Goal: Navigation & Orientation: Find specific page/section

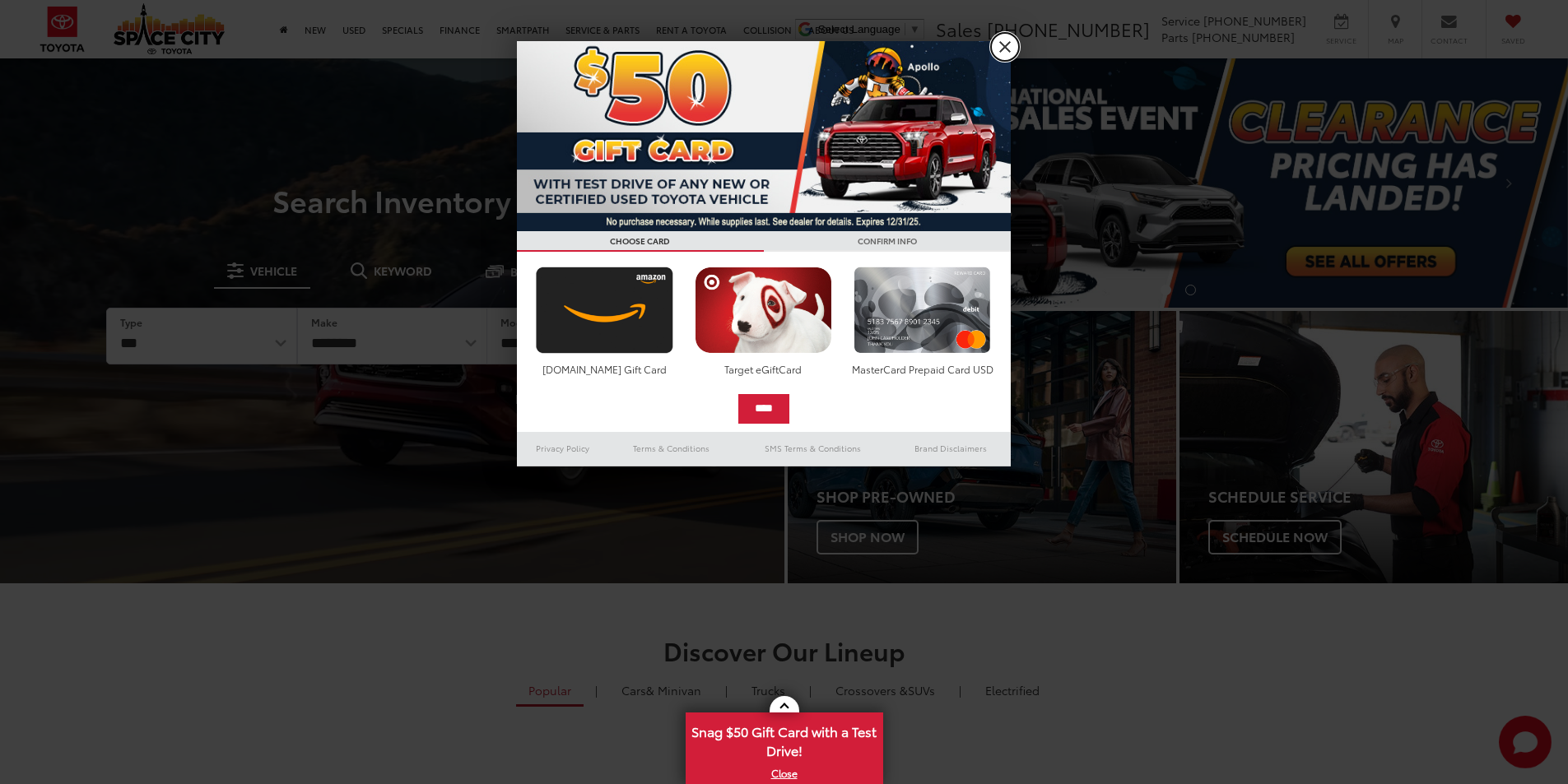
click at [1007, 43] on link "X" at bounding box center [1006, 47] width 28 height 28
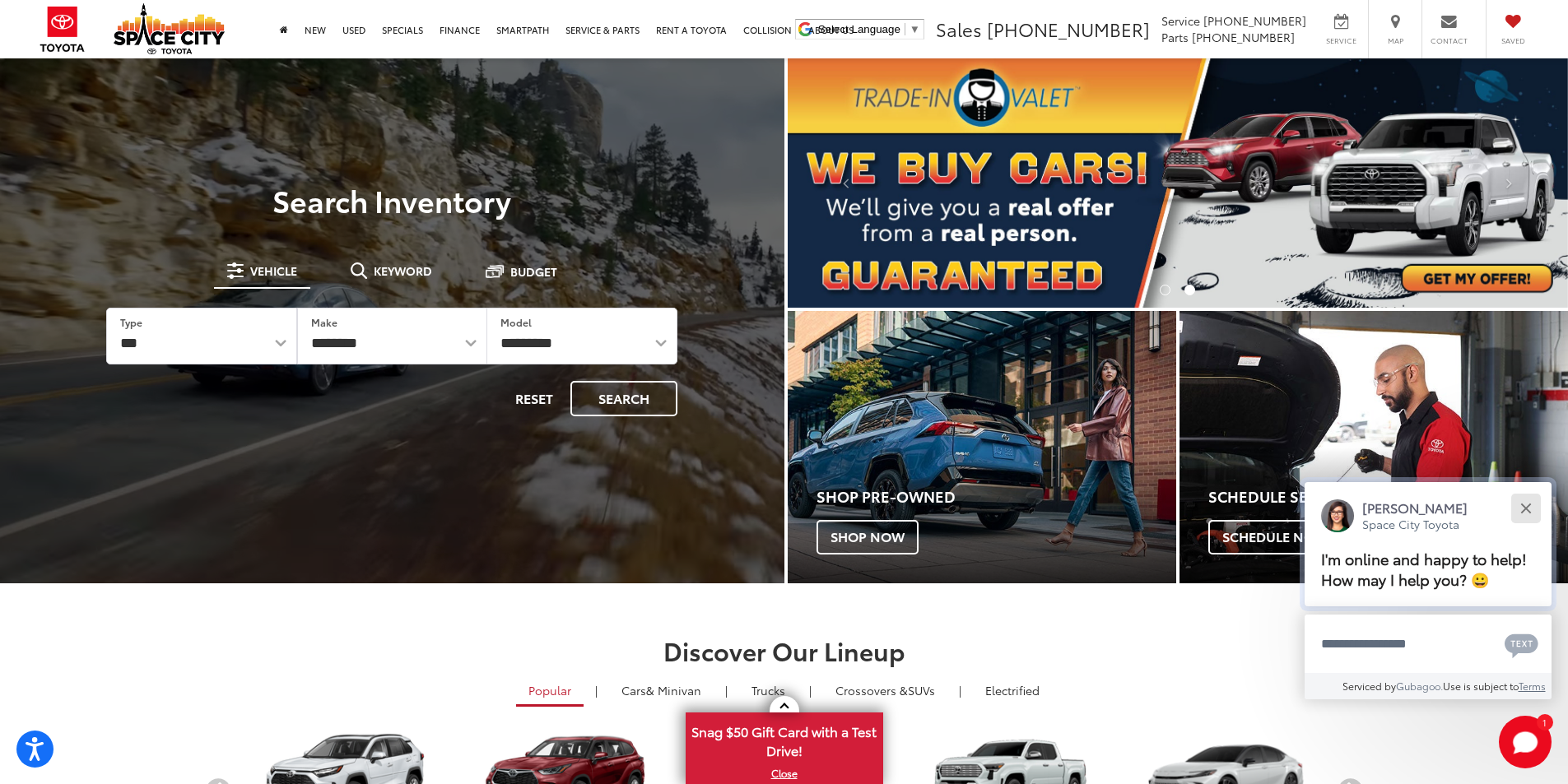
click at [1527, 510] on div "Close" at bounding box center [1525, 508] width 11 height 11
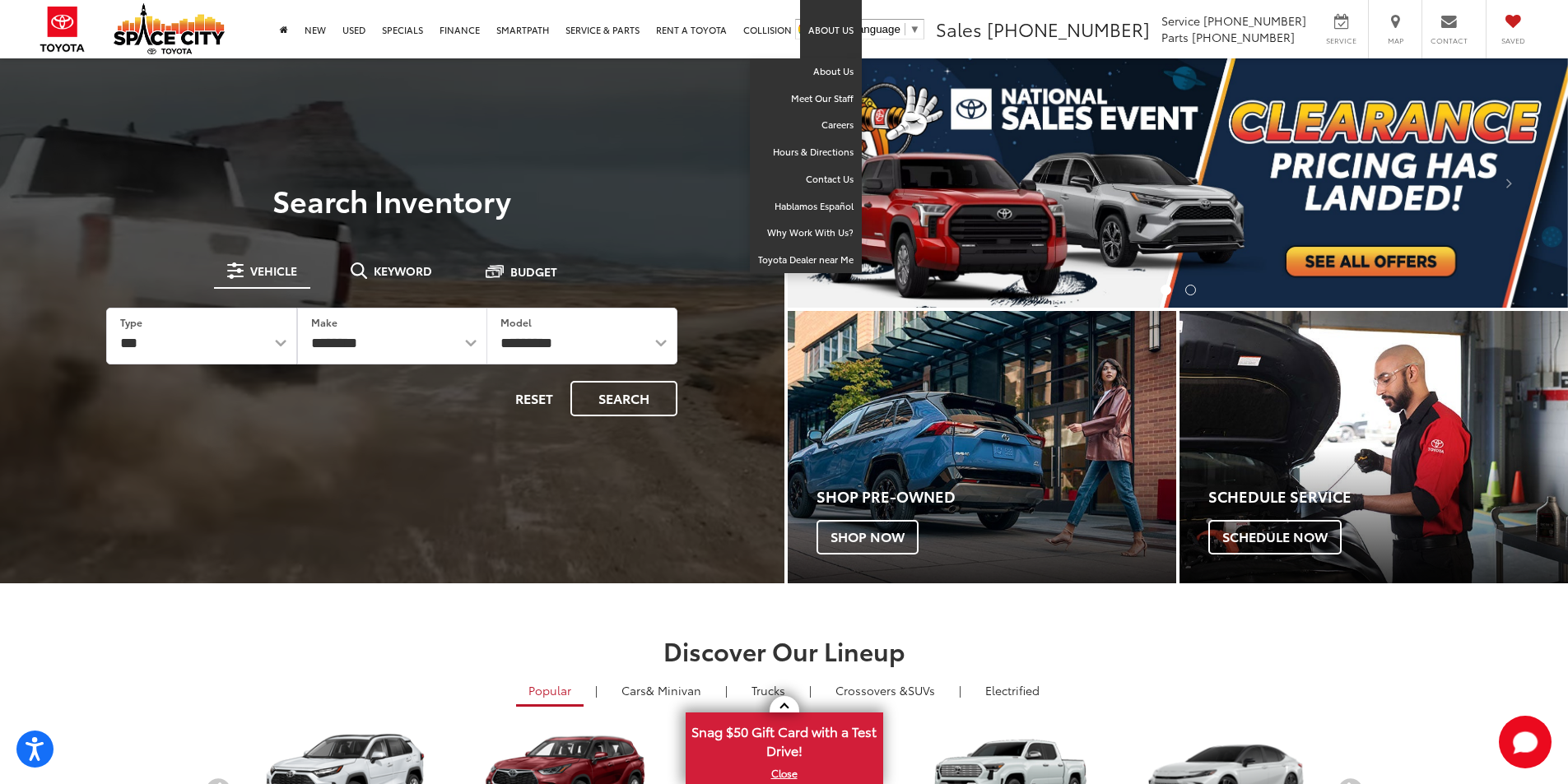
drag, startPoint x: 827, startPoint y: 28, endPoint x: 826, endPoint y: 46, distance: 18.0
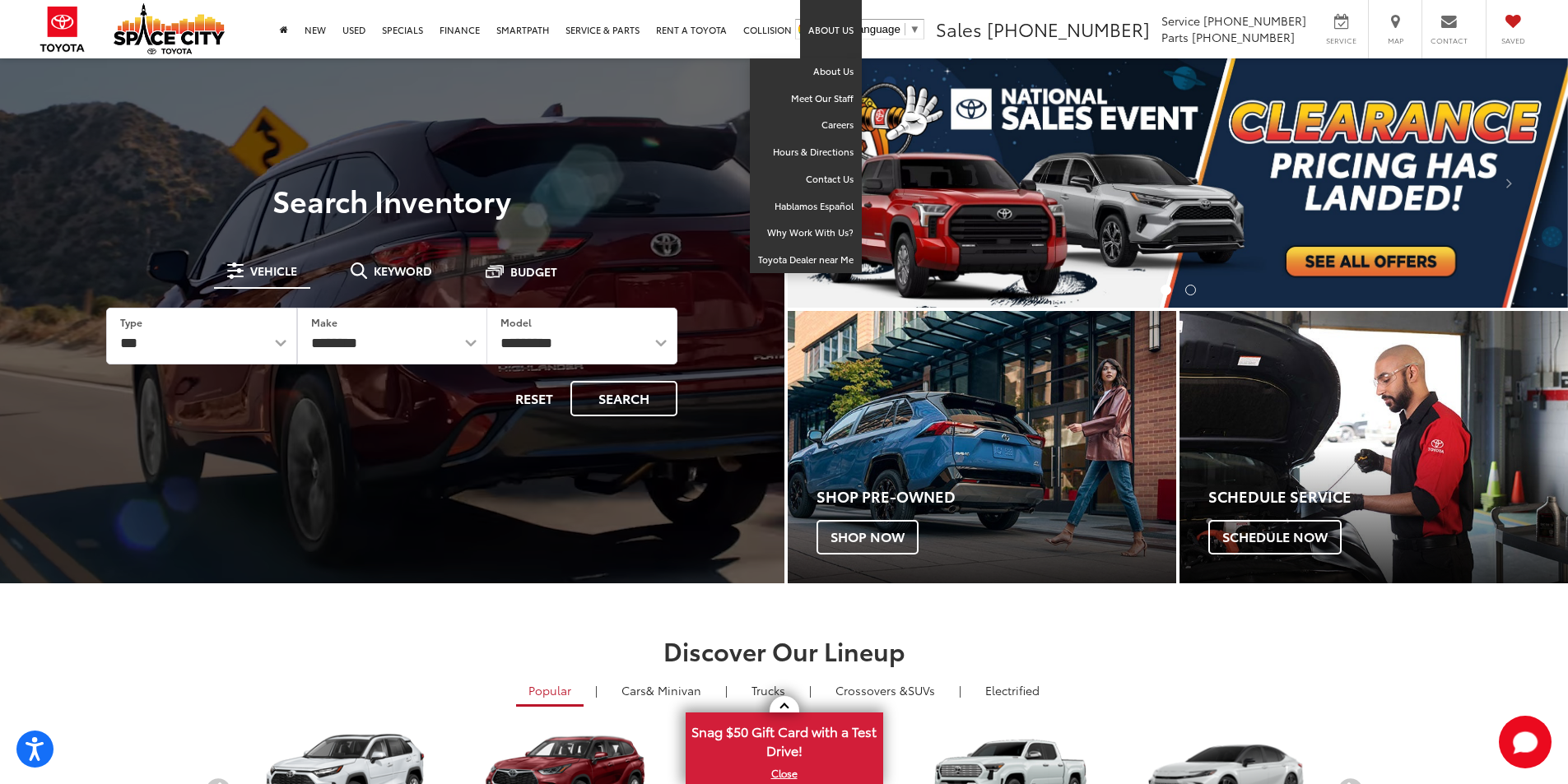
click at [826, 45] on link "About Us" at bounding box center [831, 29] width 61 height 59
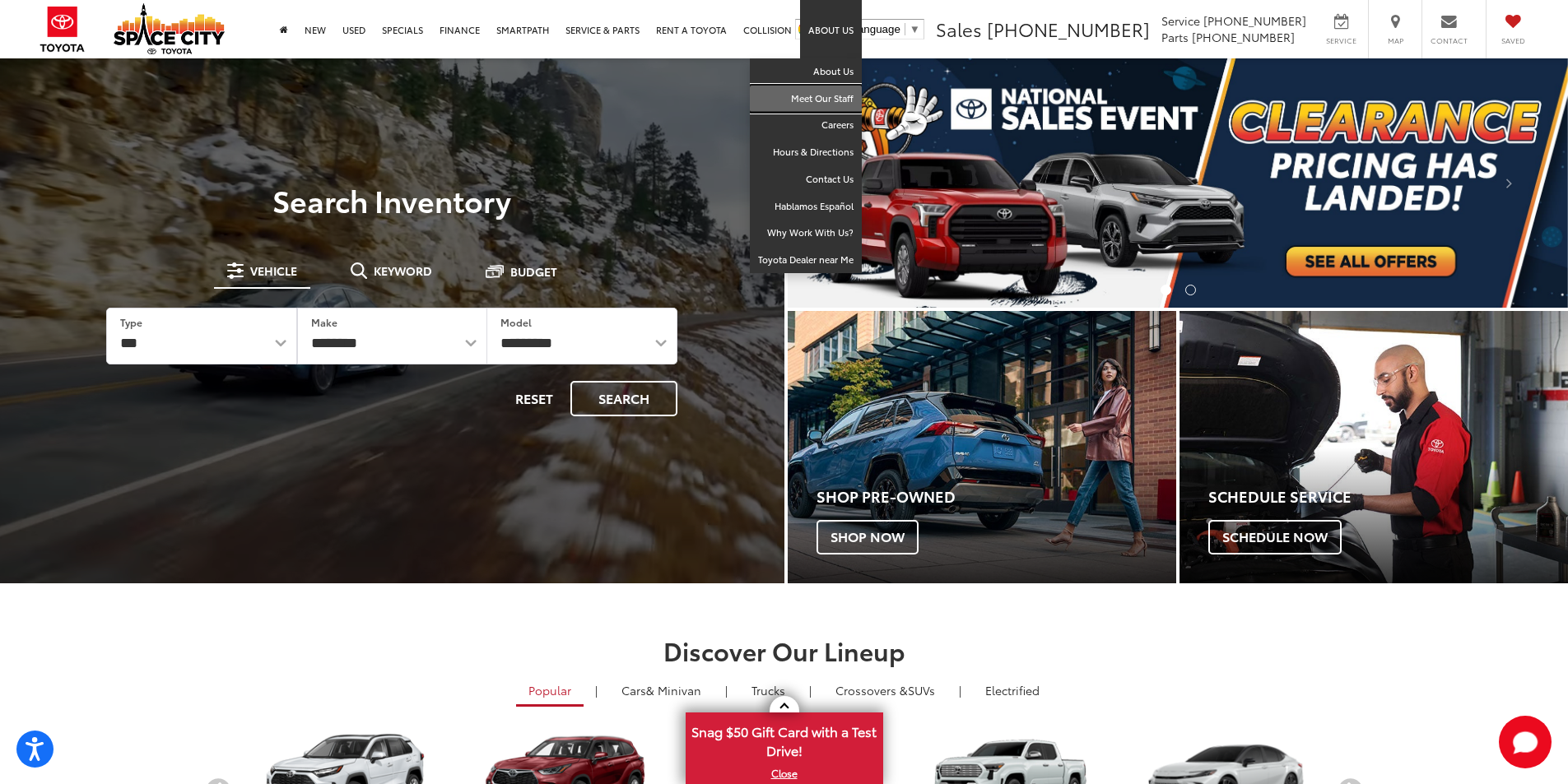
click at [834, 99] on link "Meet Our Staff" at bounding box center [806, 99] width 112 height 28
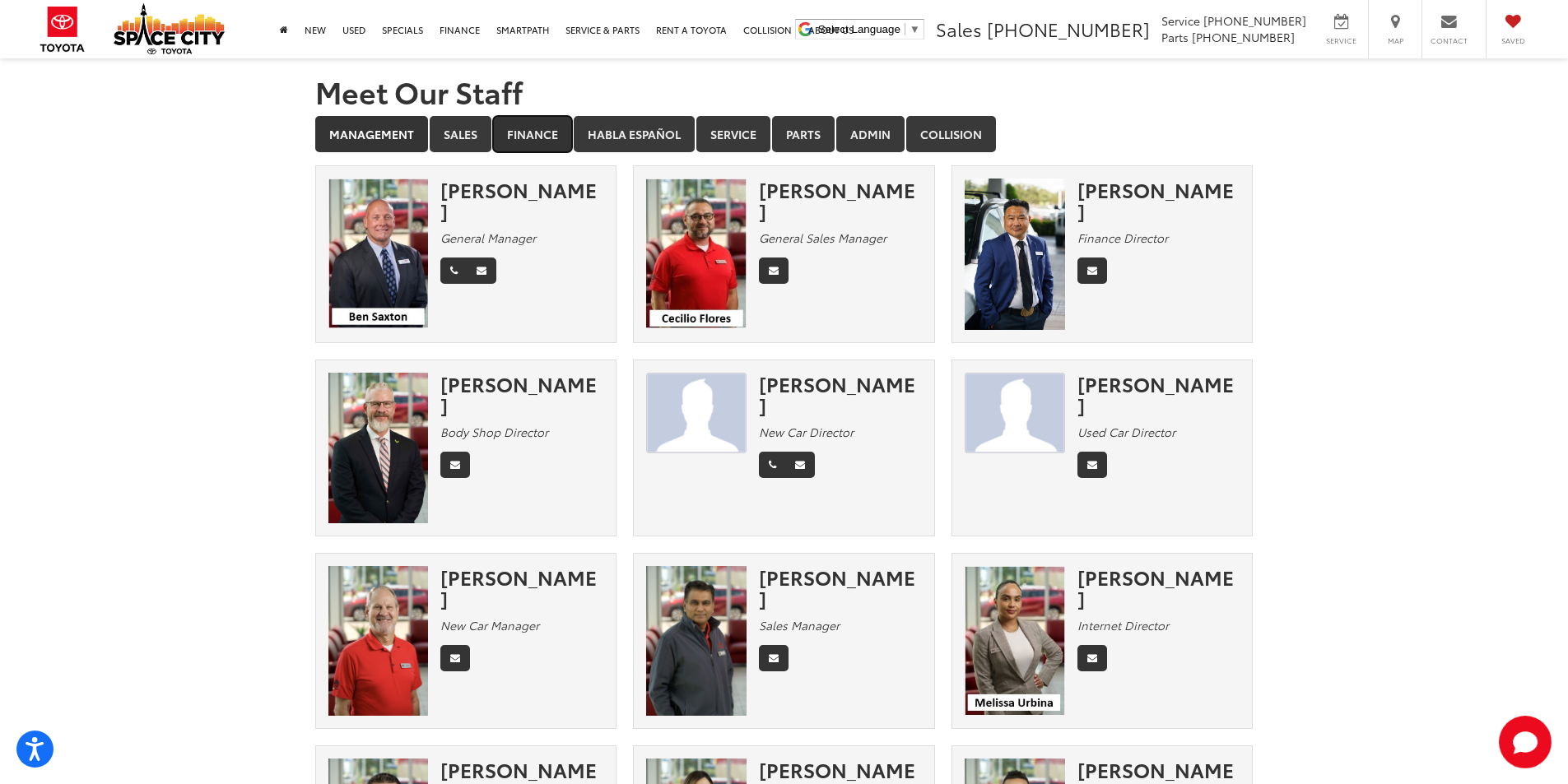
click at [528, 137] on link "Finance" at bounding box center [532, 134] width 79 height 36
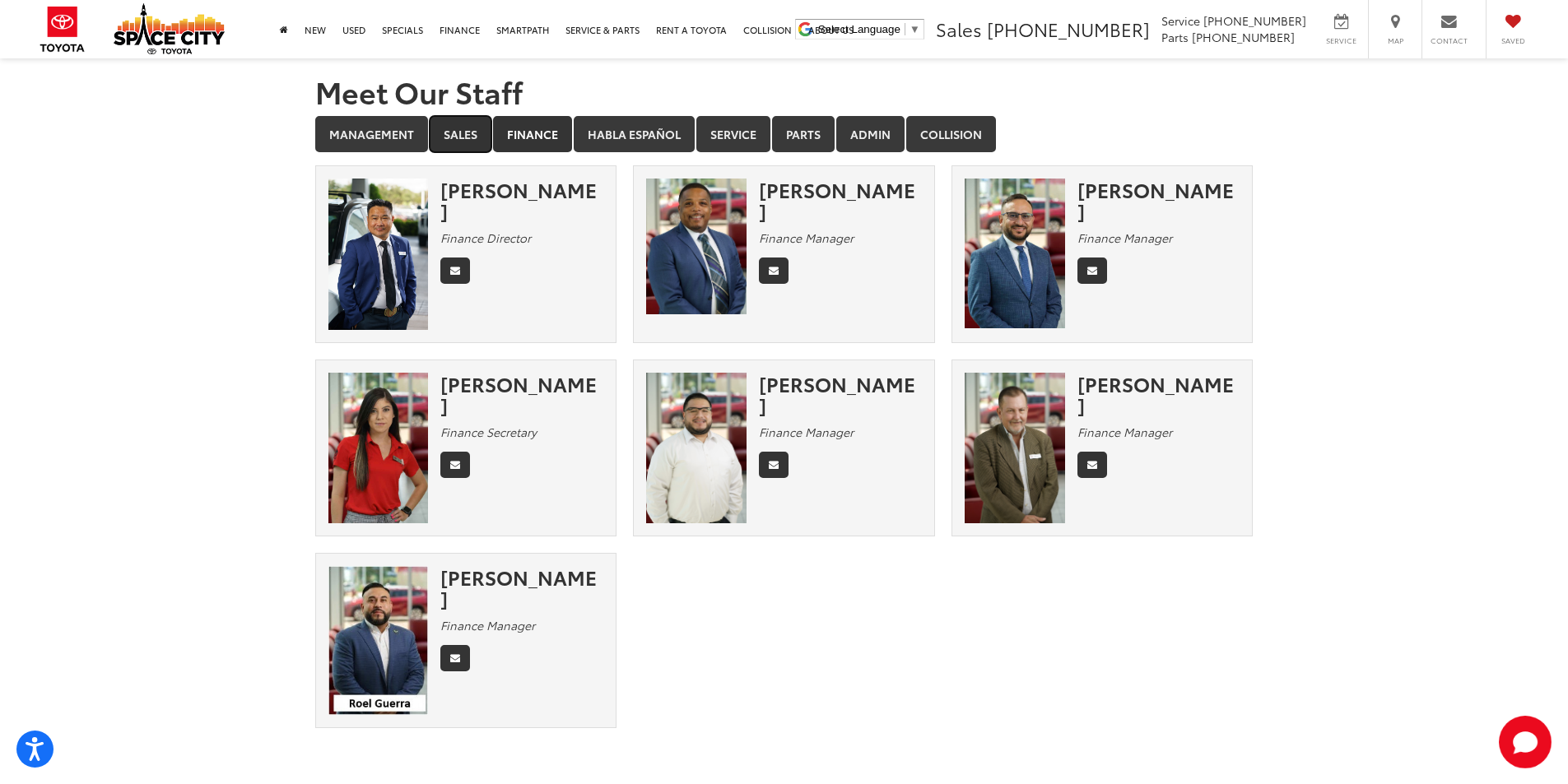
click at [445, 126] on link "Sales" at bounding box center [460, 134] width 61 height 36
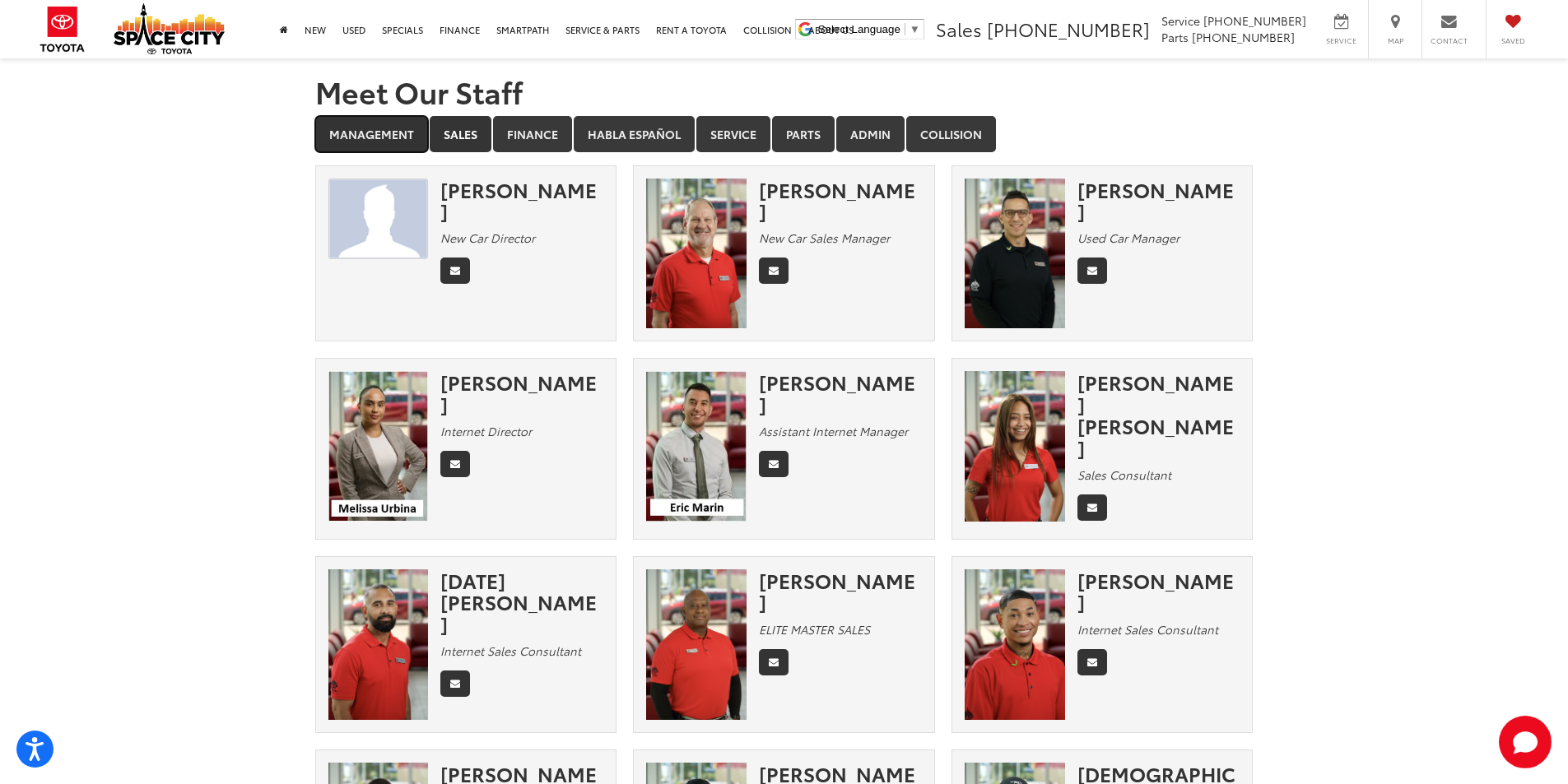
click at [370, 140] on link "Management" at bounding box center [371, 134] width 113 height 36
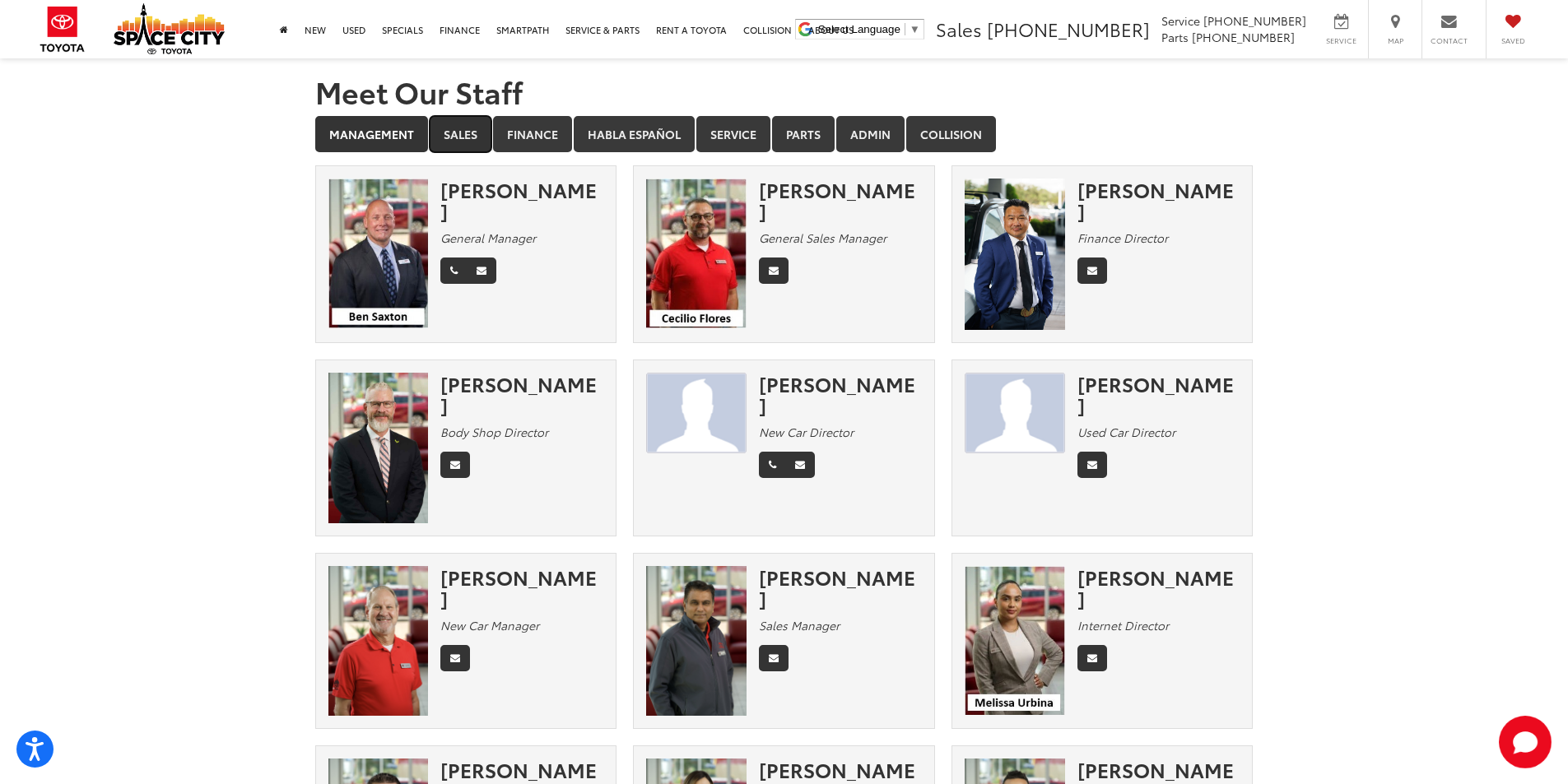
click at [458, 132] on link "Sales" at bounding box center [460, 134] width 61 height 36
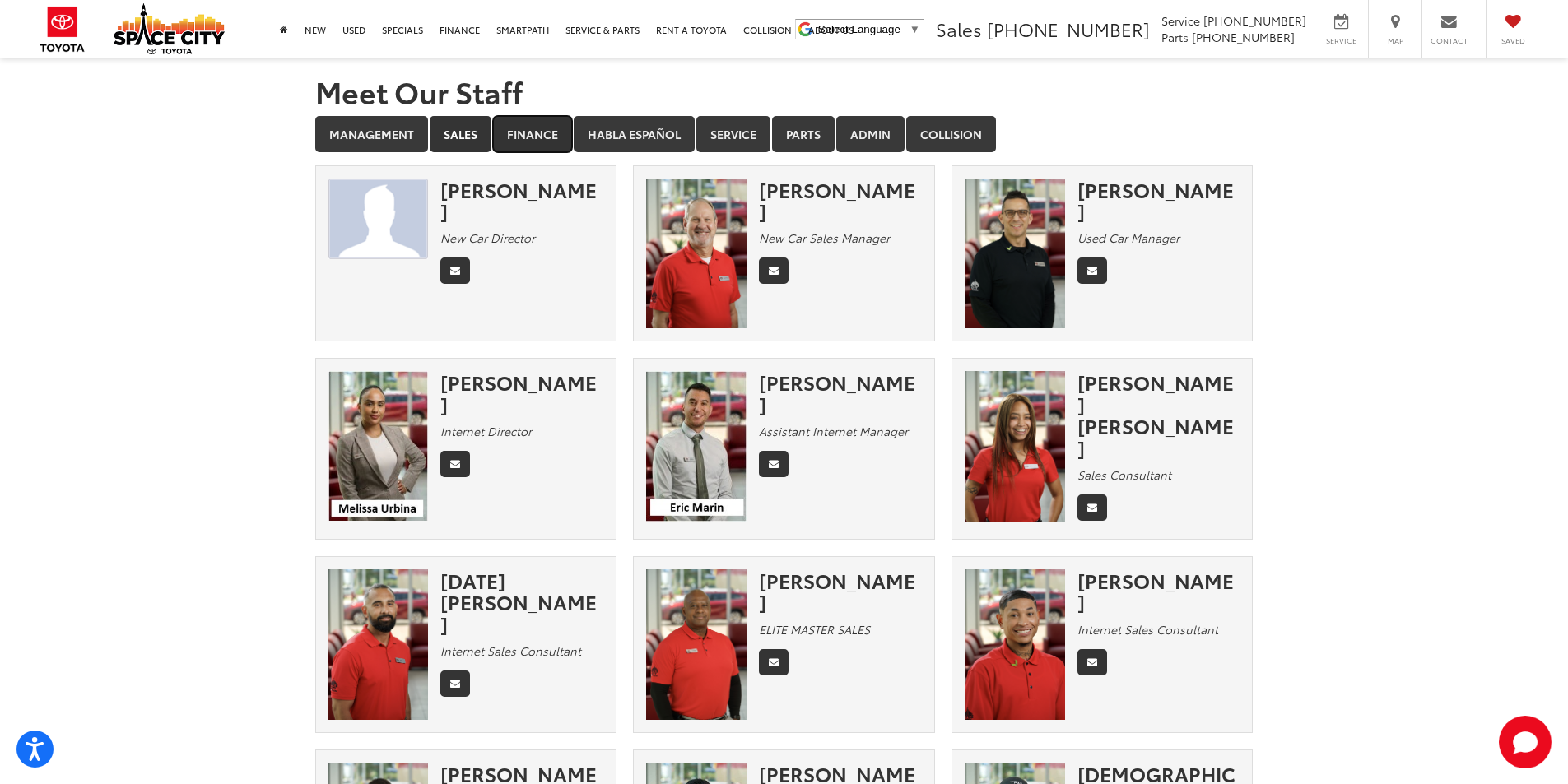
click at [556, 139] on link "Finance" at bounding box center [532, 134] width 79 height 36
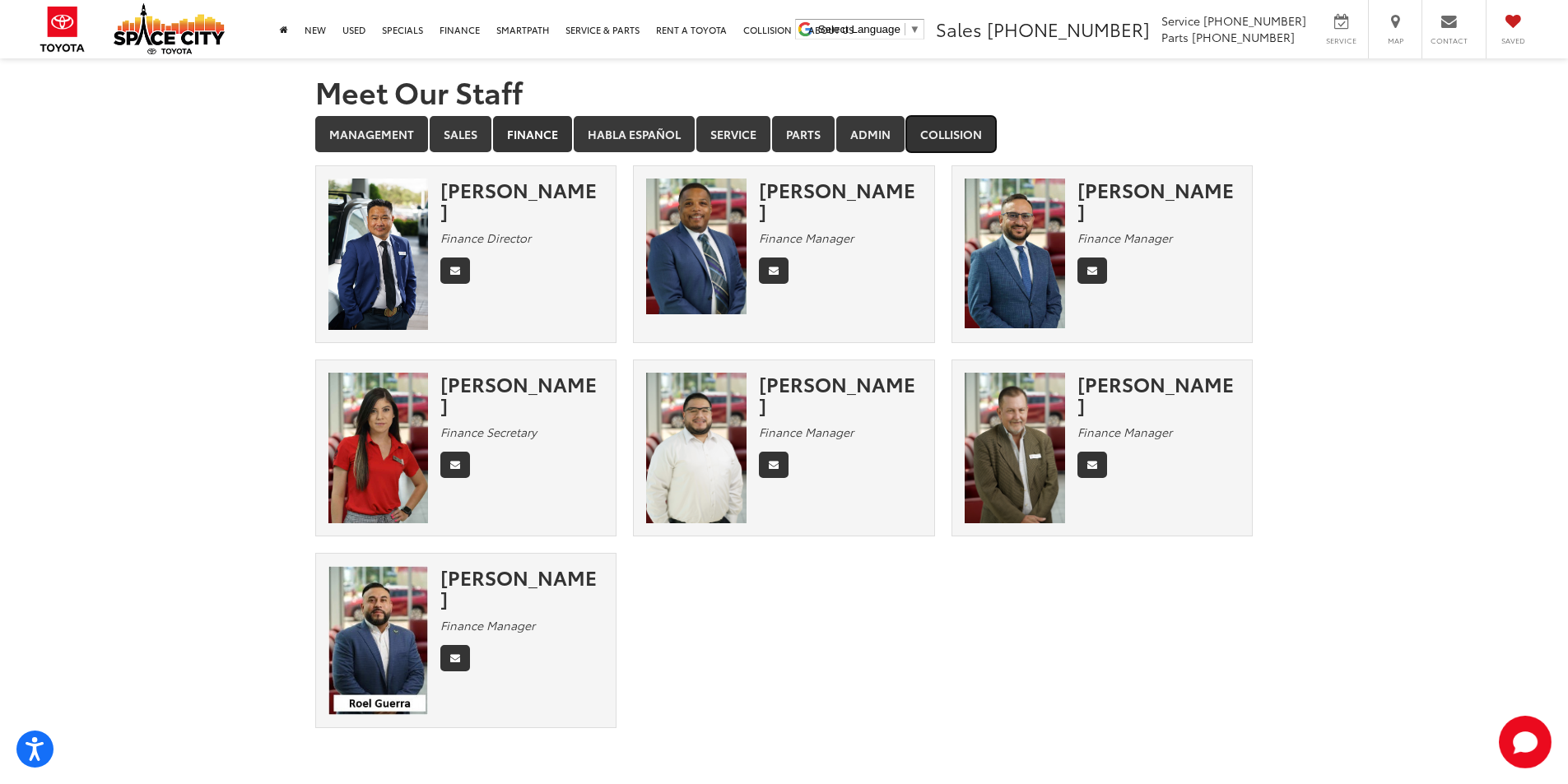
click at [941, 123] on link "Collision" at bounding box center [951, 134] width 90 height 36
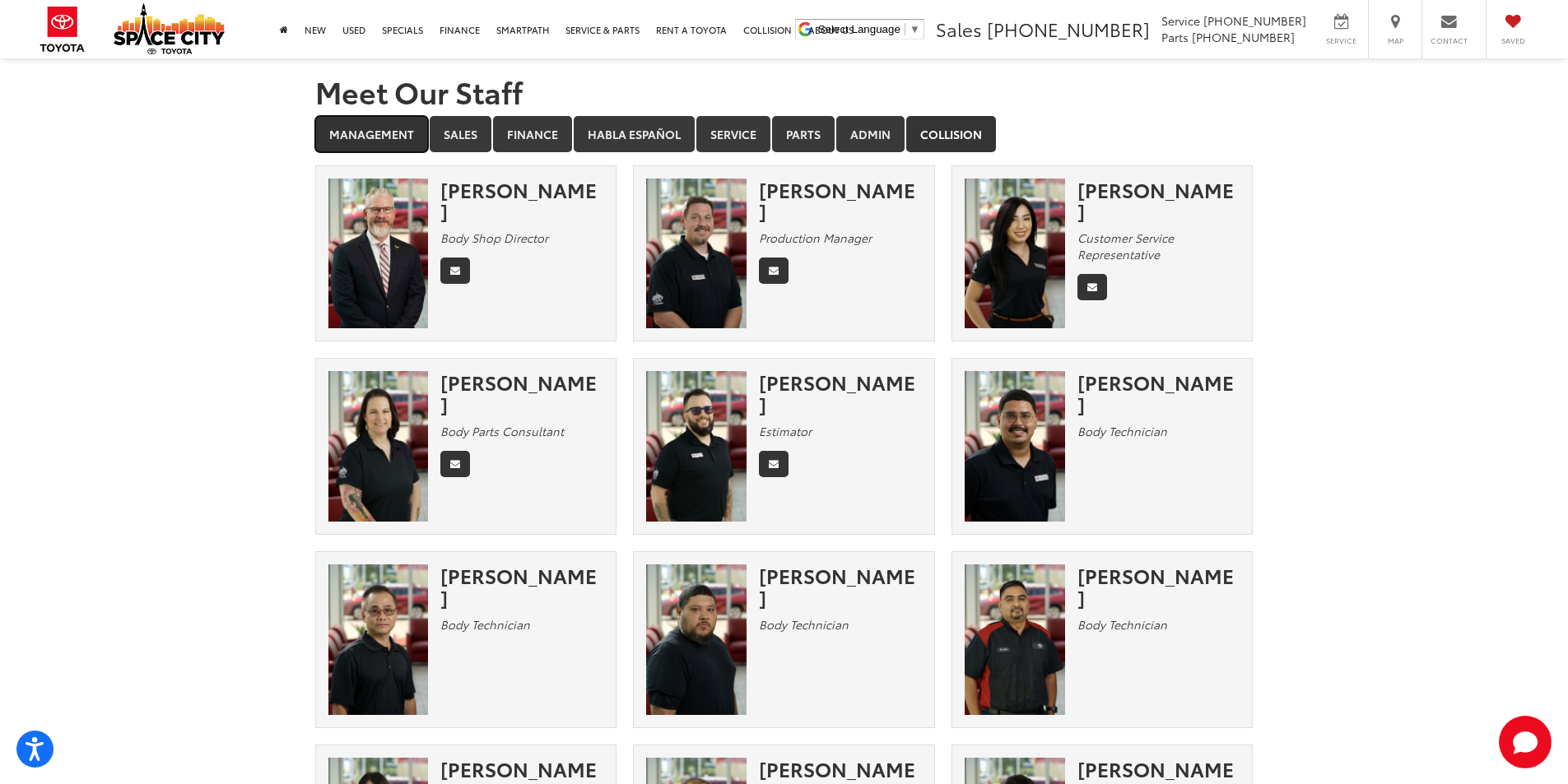
click at [378, 131] on link "Management" at bounding box center [371, 134] width 113 height 36
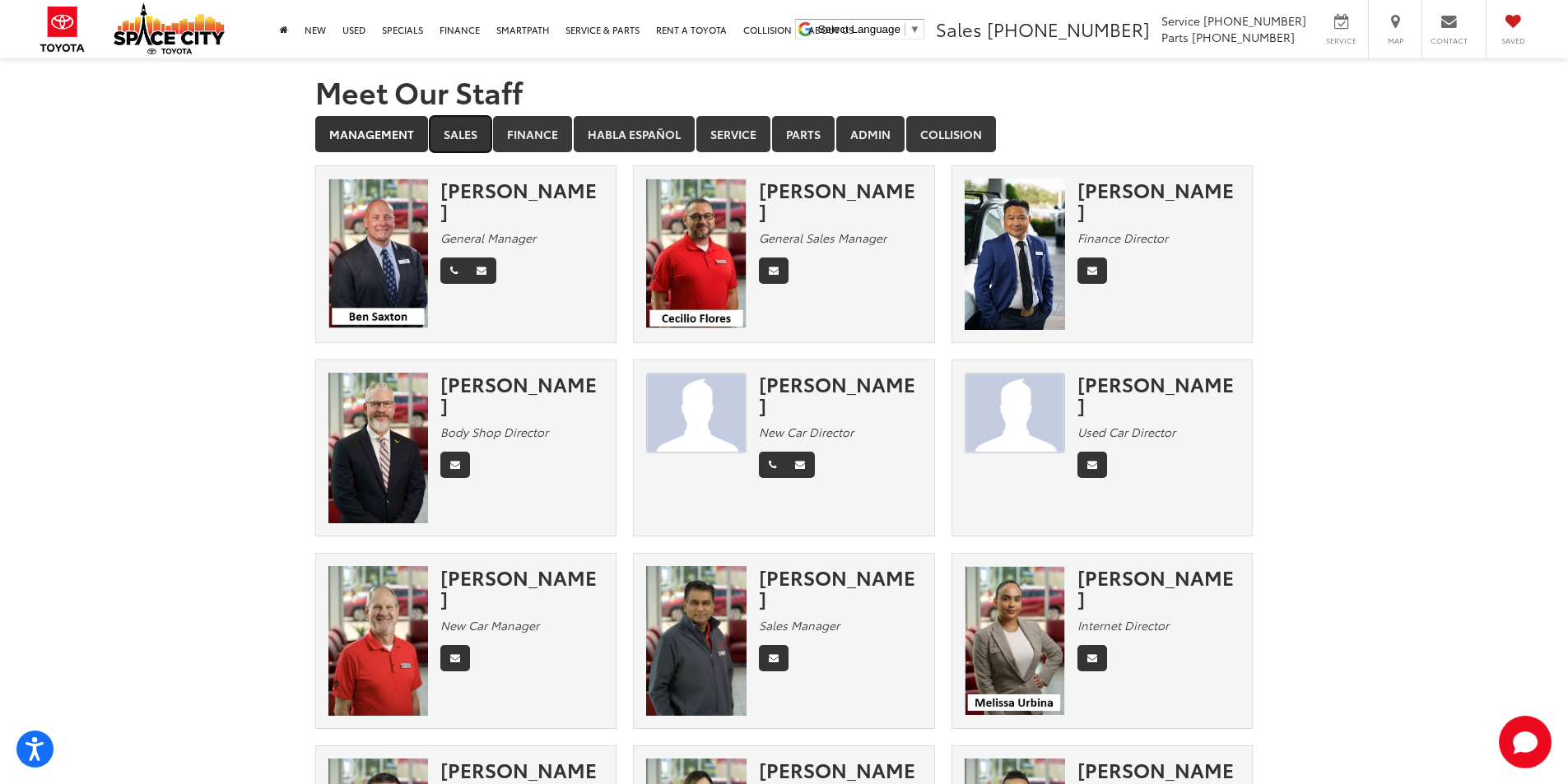
click at [480, 125] on link "Sales" at bounding box center [460, 134] width 61 height 36
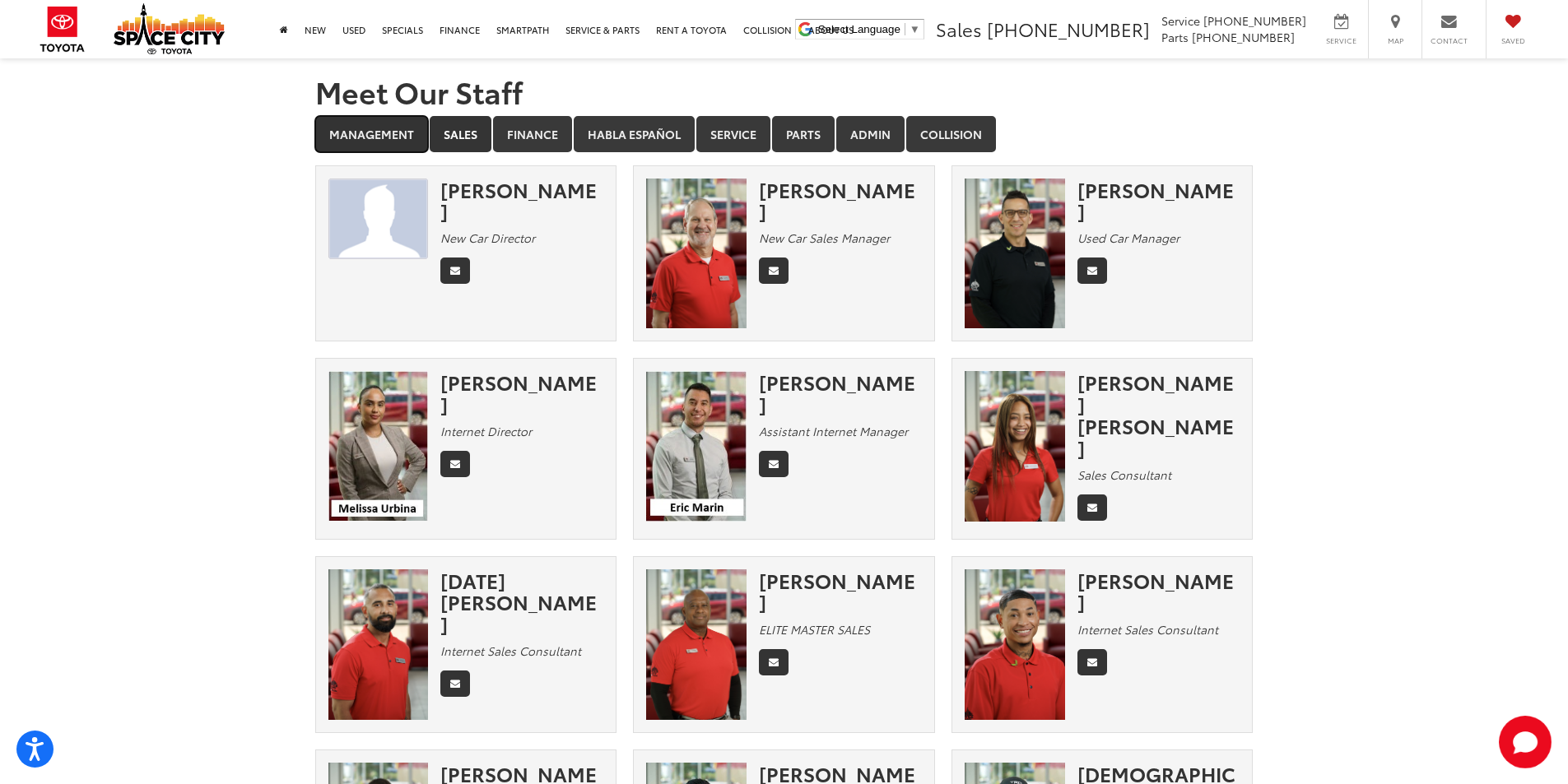
click at [354, 142] on link "Management" at bounding box center [371, 134] width 113 height 36
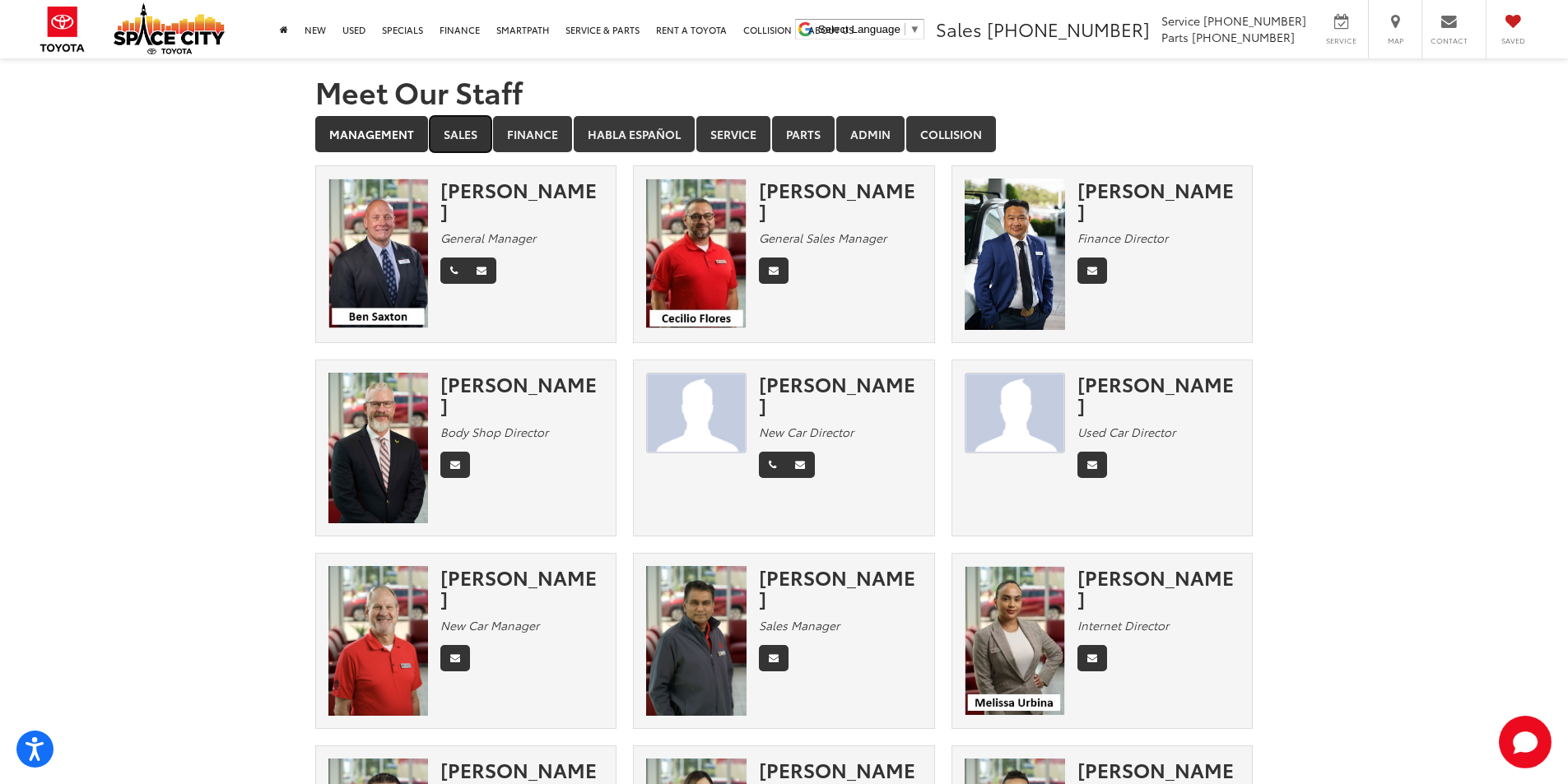
click at [466, 129] on link "Sales" at bounding box center [460, 134] width 61 height 36
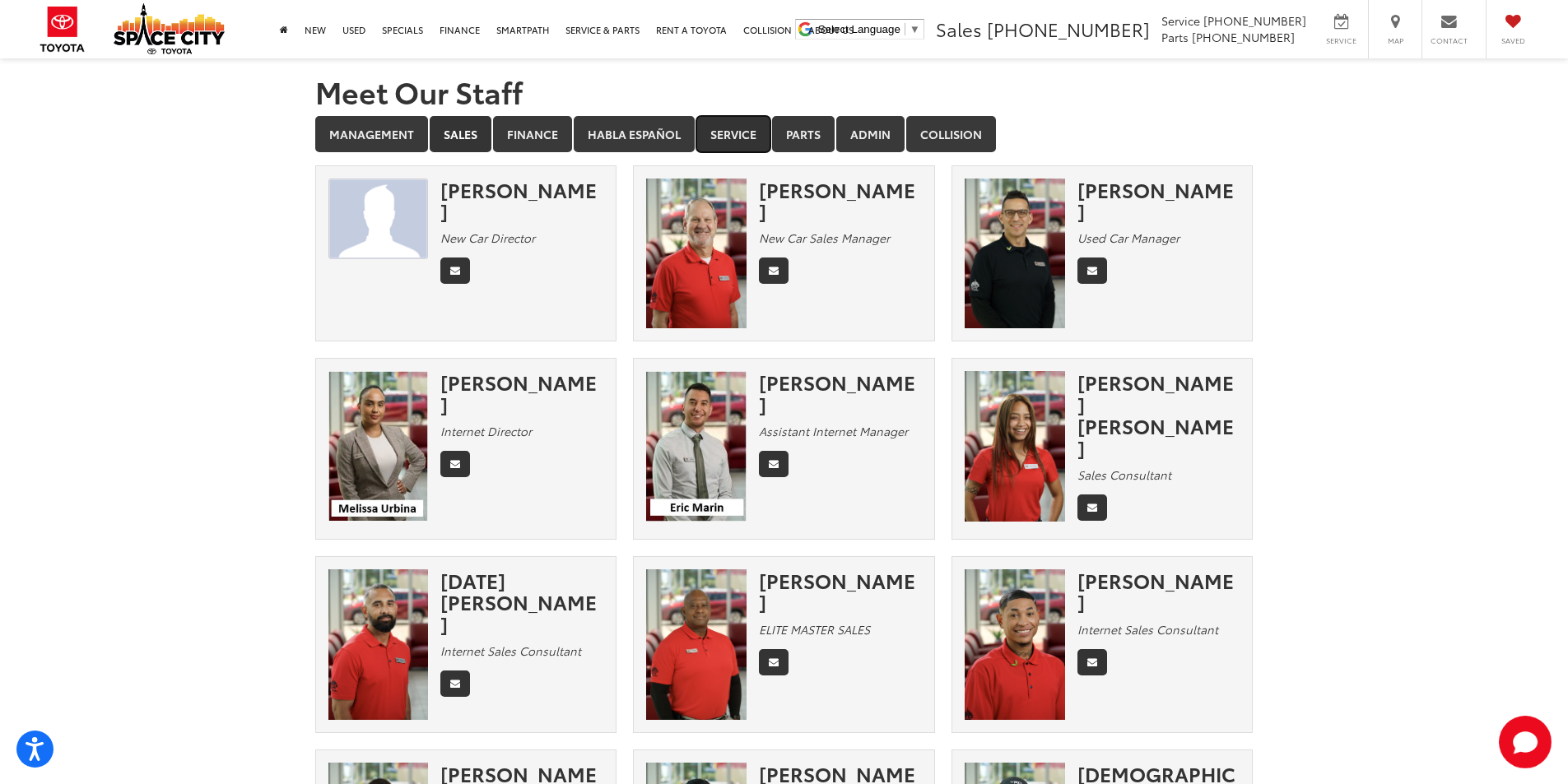
click at [747, 138] on link "Service" at bounding box center [733, 134] width 74 height 36
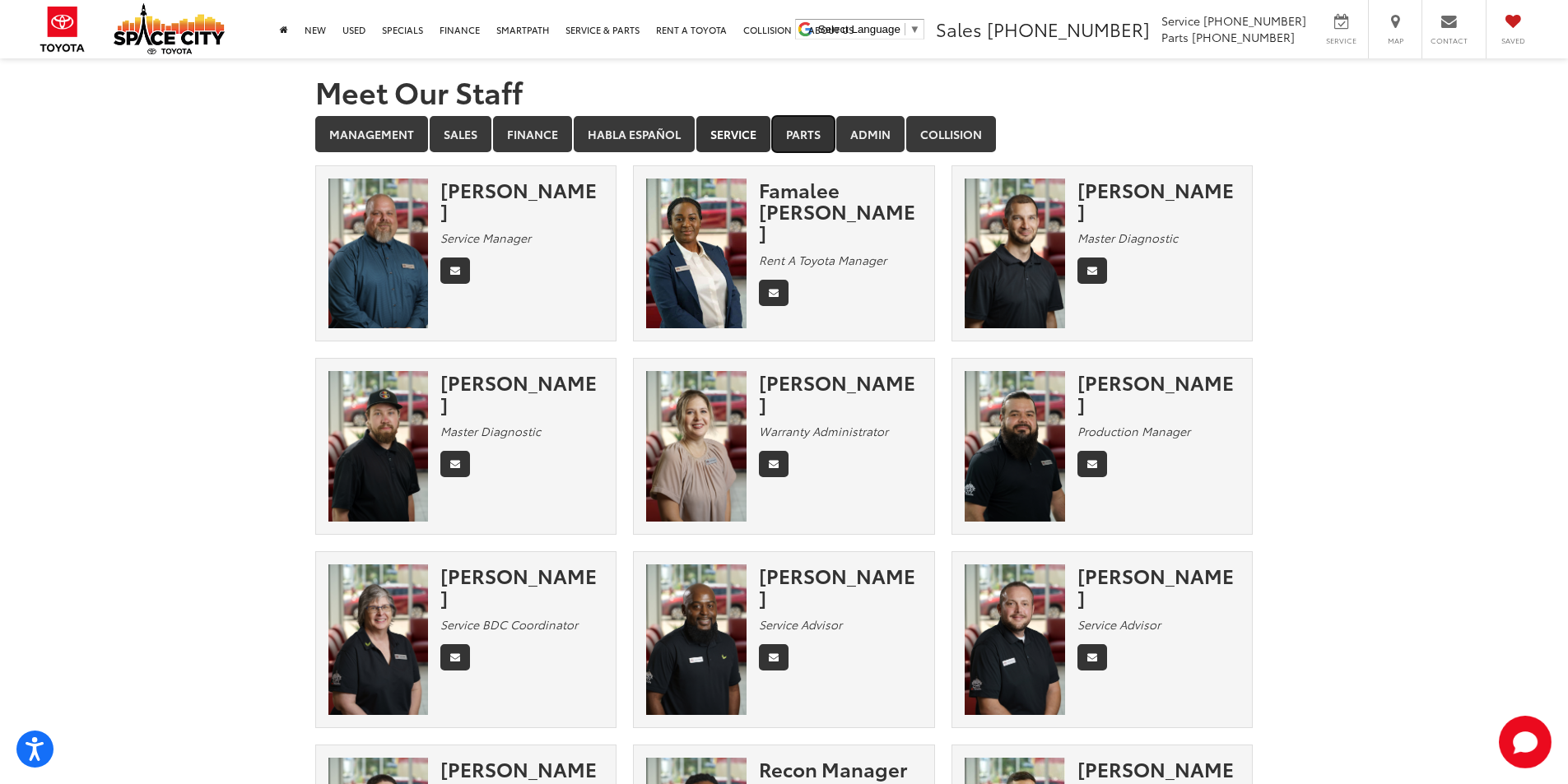
click at [811, 135] on link "Parts" at bounding box center [803, 134] width 62 height 36
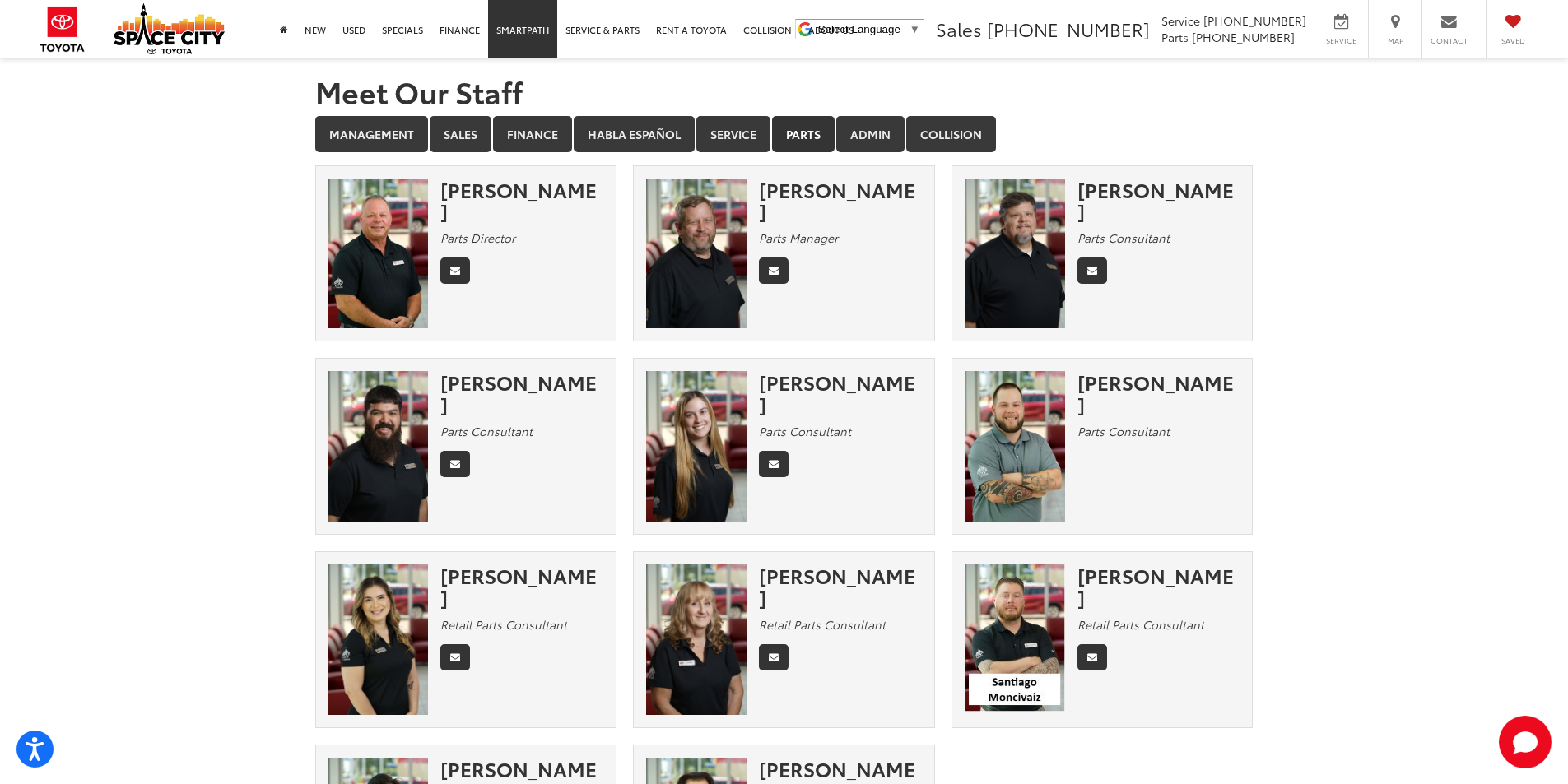
click at [528, 40] on link "SmartPath" at bounding box center [522, 29] width 69 height 59
